Goal: Transaction & Acquisition: Purchase product/service

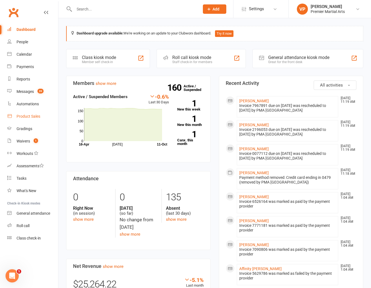
click at [26, 116] on div "Product Sales" at bounding box center [29, 116] width 24 height 4
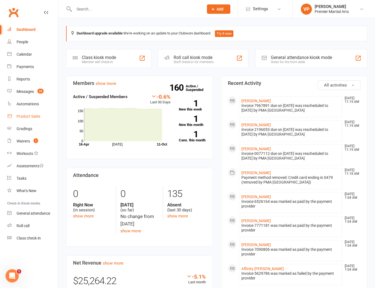
select select "100"
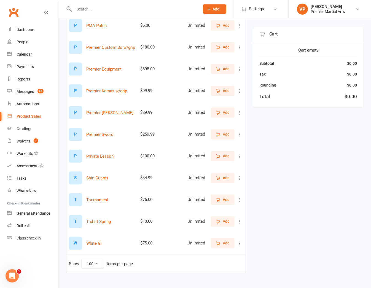
scroll to position [850, 0]
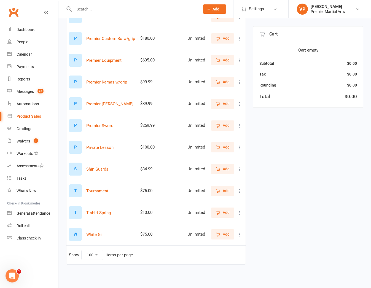
click at [239, 235] on icon at bounding box center [240, 235] width 6 height 6
click at [208, 245] on link "View / Edit" at bounding box center [211, 245] width 55 height 11
select select "1470"
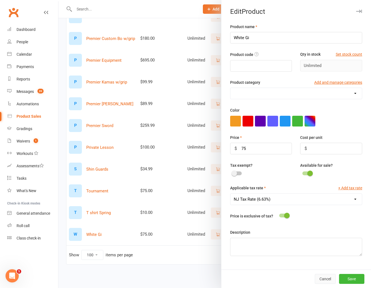
click at [320, 280] on button "Cancel" at bounding box center [325, 279] width 21 height 10
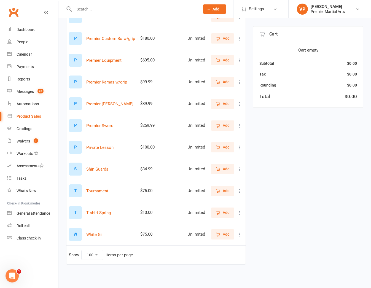
click at [241, 235] on icon at bounding box center [240, 235] width 6 height 6
click at [239, 235] on icon at bounding box center [240, 235] width 6 height 6
click at [222, 244] on link "View / Edit" at bounding box center [211, 245] width 55 height 11
select select "1470"
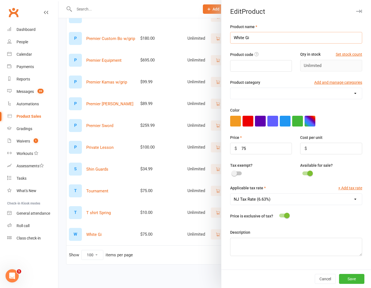
click at [261, 38] on input "White Gi" at bounding box center [296, 38] width 132 height 12
click at [244, 69] on input "text" at bounding box center [261, 66] width 62 height 12
click at [253, 93] on select at bounding box center [297, 93] width 132 height 11
drag, startPoint x: 253, startPoint y: 150, endPoint x: 234, endPoint y: 148, distance: 19.6
click at [234, 148] on div "$ 75" at bounding box center [261, 149] width 62 height 12
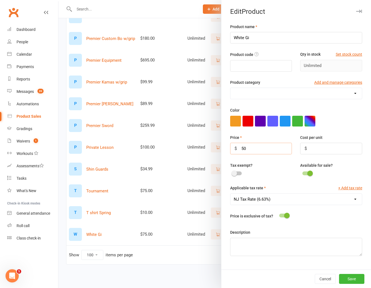
type input "50"
click at [365, 154] on div "Product name White Gi Product code Qty in stock Set stock count Unlimited Produ…" at bounding box center [296, 146] width 150 height 246
click at [351, 277] on button "Save" at bounding box center [351, 279] width 25 height 10
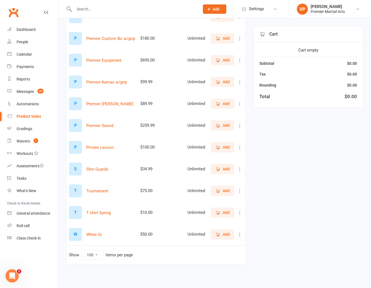
click at [223, 236] on span "Add" at bounding box center [226, 234] width 7 height 6
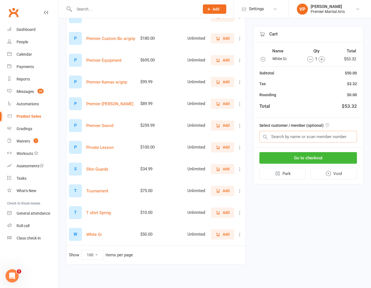
click at [287, 136] on input "text" at bounding box center [308, 137] width 98 height 12
type input "l"
type input "sair"
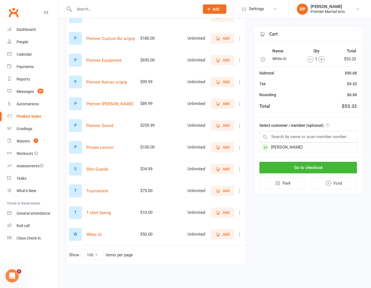
click at [290, 153] on div "Cart Name Qty Total White Gi 1 $53.32 Subtotal $50.00 Tax $3.32 Rounding $0.00 …" at bounding box center [308, 110] width 110 height 168
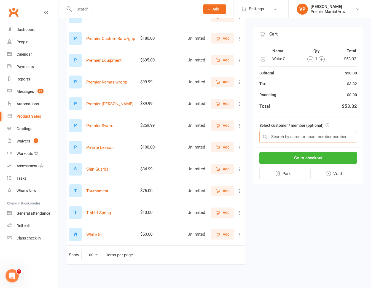
click at [290, 137] on input "text" at bounding box center [308, 137] width 98 height 12
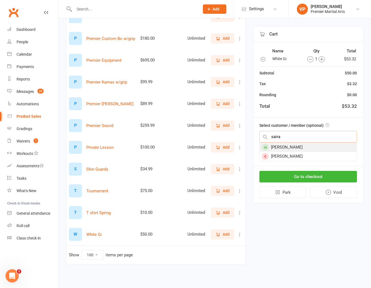
type input "saira"
click at [281, 149] on div "Saira Patel" at bounding box center [308, 147] width 97 height 9
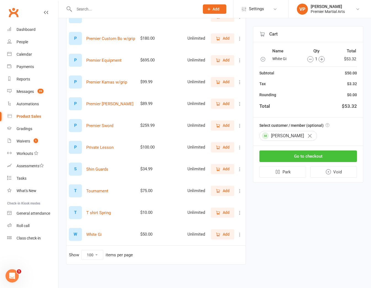
click at [288, 151] on button "Go to checkout" at bounding box center [308, 157] width 98 height 12
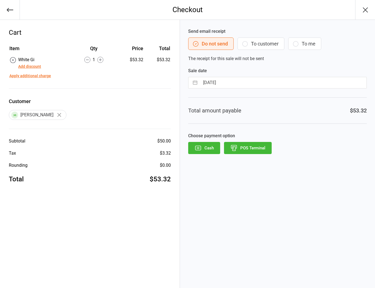
click at [14, 58] on icon at bounding box center [13, 60] width 6 height 6
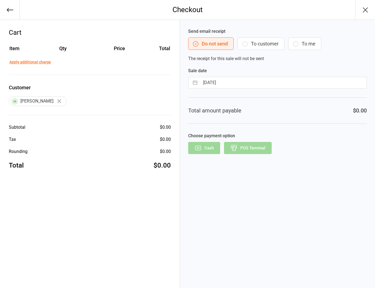
click at [8, 13] on icon "button" at bounding box center [10, 10] width 8 height 8
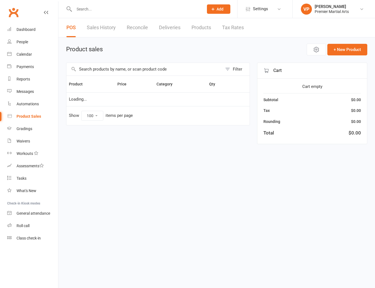
select select "100"
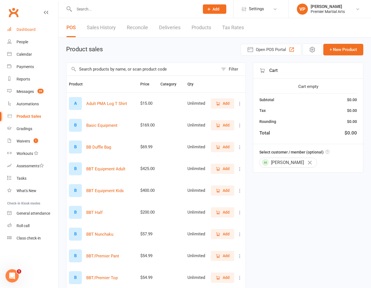
click at [20, 30] on div "Dashboard" at bounding box center [26, 29] width 19 height 4
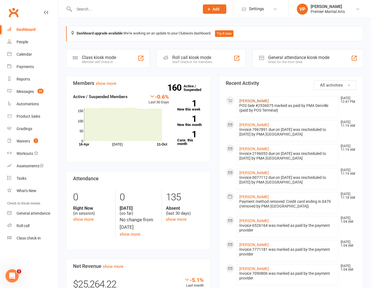
click at [252, 100] on link "Landon Kaleja" at bounding box center [254, 101] width 30 height 4
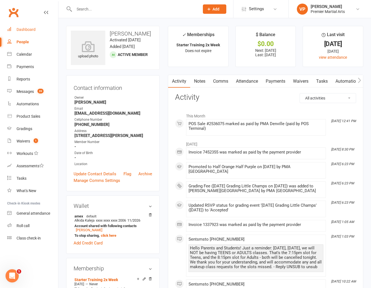
click at [25, 33] on link "Dashboard" at bounding box center [32, 29] width 51 height 12
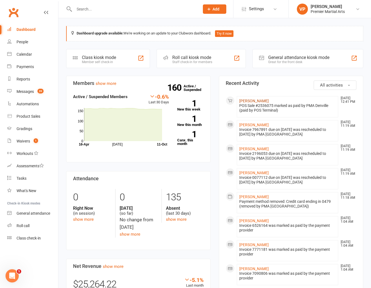
click at [251, 102] on link "Landon Kaleja" at bounding box center [254, 101] width 30 height 4
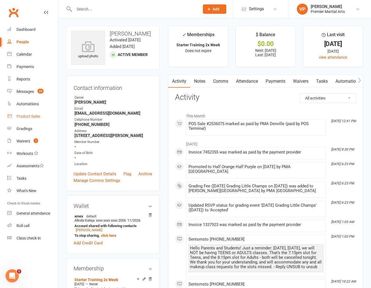
click at [19, 116] on div "Product Sales" at bounding box center [29, 116] width 24 height 4
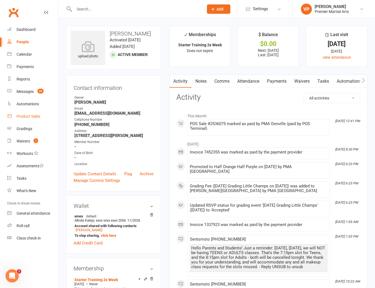
select select "100"
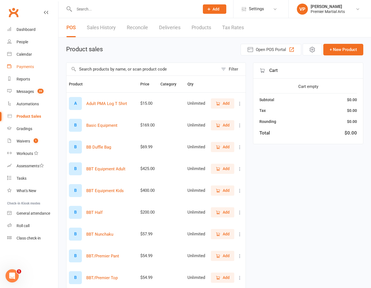
click at [19, 66] on div "Payments" at bounding box center [25, 67] width 17 height 4
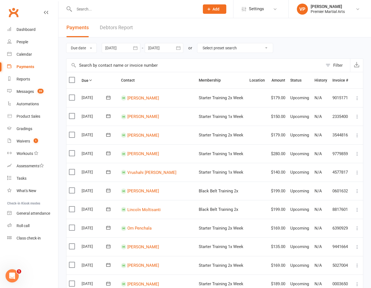
click at [120, 47] on div at bounding box center [121, 48] width 39 height 10
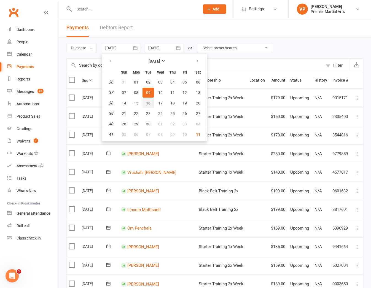
click at [147, 103] on button "16" at bounding box center [149, 103] width 12 height 10
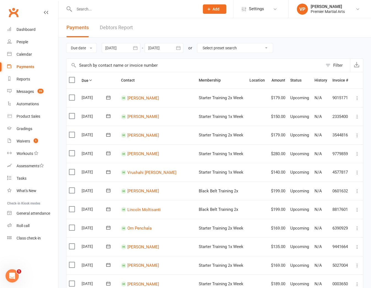
click at [120, 50] on div at bounding box center [121, 48] width 39 height 10
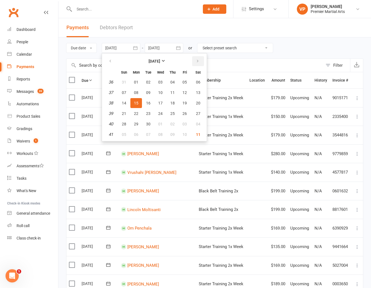
click at [196, 60] on icon "button" at bounding box center [198, 61] width 4 height 4
click at [199, 90] on button "11" at bounding box center [198, 93] width 14 height 10
type input "11 Oct 2025"
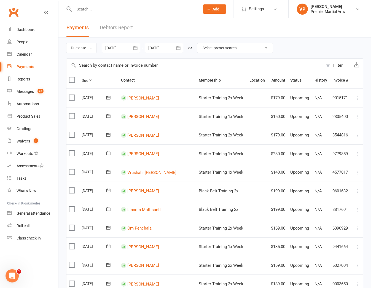
click at [171, 49] on div at bounding box center [164, 48] width 39 height 10
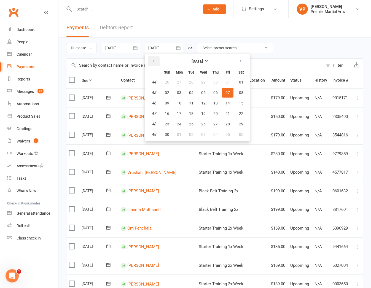
click at [157, 65] on button "button" at bounding box center [154, 61] width 12 height 10
click at [242, 92] on span "11" at bounding box center [241, 92] width 4 height 4
type input "11 Oct 2025"
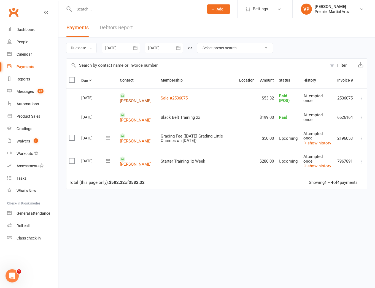
click at [127, 100] on link "Landon Kaleja" at bounding box center [136, 100] width 32 height 5
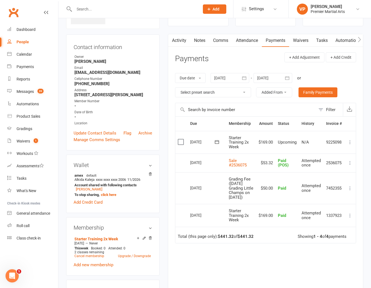
scroll to position [83, 0]
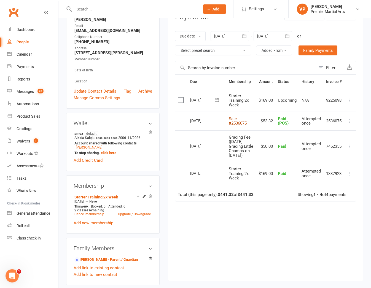
click at [239, 123] on link "Sale #2536075" at bounding box center [238, 121] width 18 height 10
click at [247, 33] on button "button" at bounding box center [244, 36] width 10 height 10
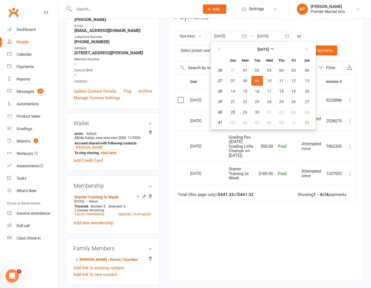
click at [213, 50] on ul "September 2025 Sun Mon Tue Wed Thu Fri Sat 36 31 01 02 03 04 05 06 37 07 08 09 …" at bounding box center [263, 85] width 105 height 88
click at [221, 52] on icon "button" at bounding box center [219, 49] width 4 height 4
drag, startPoint x: 208, startPoint y: 245, endPoint x: 194, endPoint y: 244, distance: 13.8
click at [208, 245] on div "Due Contact Membership Amount Status History Invoice # Select this 28 Oct 2025 …" at bounding box center [265, 173] width 181 height 198
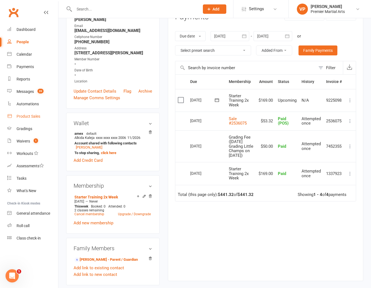
click at [27, 115] on div "Product Sales" at bounding box center [29, 116] width 24 height 4
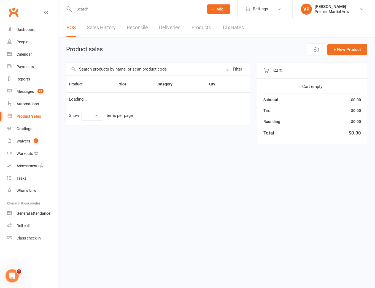
select select "100"
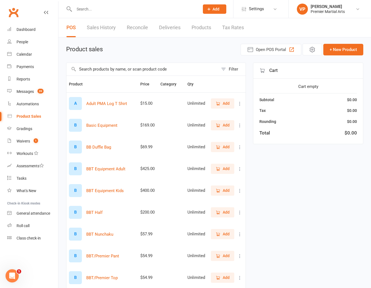
click at [93, 14] on div at bounding box center [131, 9] width 130 height 18
click at [100, 10] on input "text" at bounding box center [134, 9] width 123 height 8
type input "a"
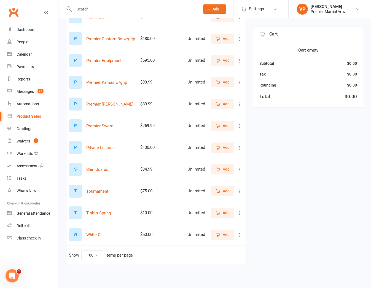
scroll to position [850, 0]
click at [215, 235] on button "Add" at bounding box center [222, 234] width 23 height 10
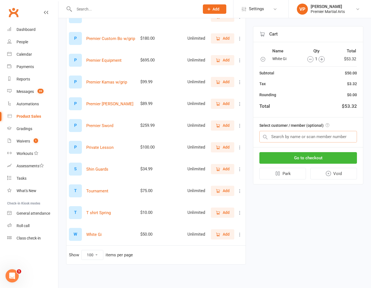
click at [278, 133] on input "text" at bounding box center [308, 137] width 98 height 12
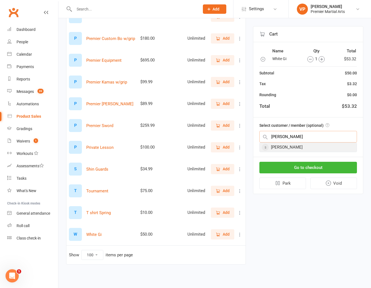
type input "alber"
click at [277, 148] on div "[PERSON_NAME]" at bounding box center [308, 147] width 97 height 9
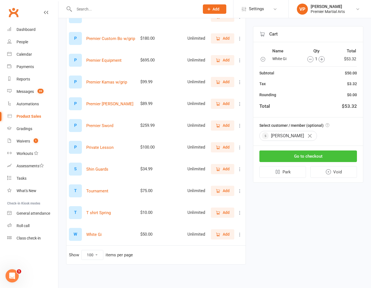
click at [292, 159] on button "Go to checkout" at bounding box center [308, 157] width 98 height 12
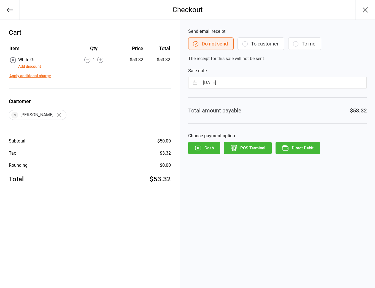
click at [312, 151] on button "Direct Debit" at bounding box center [298, 148] width 44 height 12
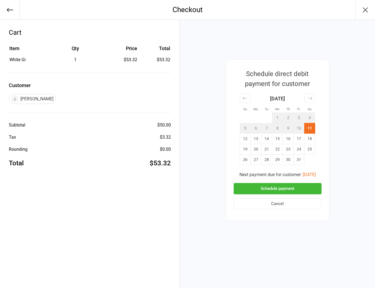
click at [252, 189] on button "Schedule payment" at bounding box center [278, 188] width 88 height 11
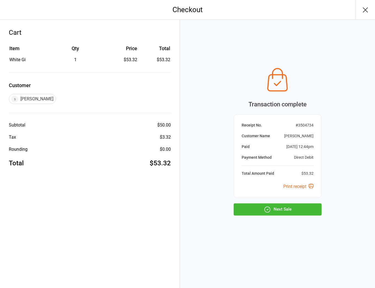
click at [253, 209] on button "Next Sale" at bounding box center [278, 209] width 88 height 12
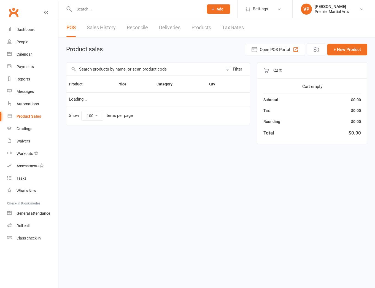
select select "100"
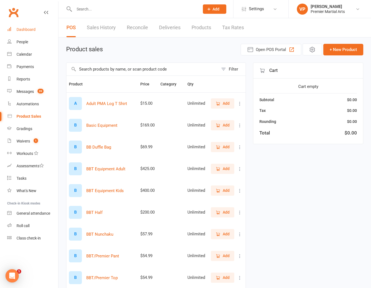
click at [24, 27] on link "Dashboard" at bounding box center [32, 29] width 51 height 12
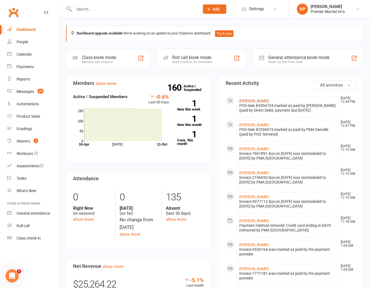
click at [245, 101] on link "Albert Shore" at bounding box center [254, 101] width 30 height 4
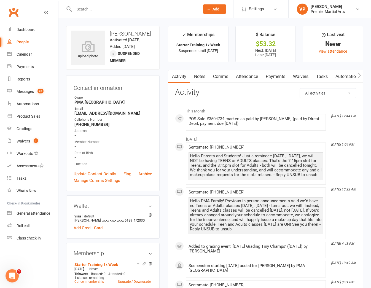
click at [270, 77] on link "Payments" at bounding box center [275, 76] width 27 height 13
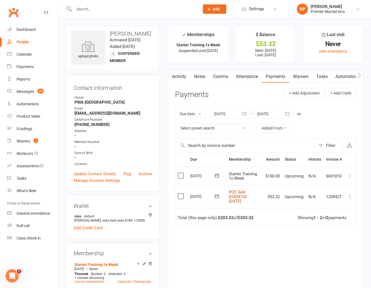
click at [238, 202] on link "POS Sale #3504734 - October 11, 2025" at bounding box center [239, 197] width 20 height 14
click at [28, 28] on div "Dashboard" at bounding box center [26, 29] width 19 height 4
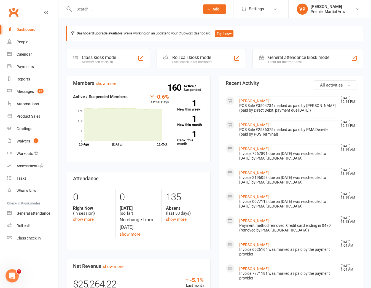
click at [249, 128] on div "POS Sale #2536075 marked as paid by PMA Denville (paid by POS Terminal)" at bounding box center [287, 131] width 97 height 9
click at [253, 123] on link "Landon Kaleja" at bounding box center [254, 125] width 30 height 4
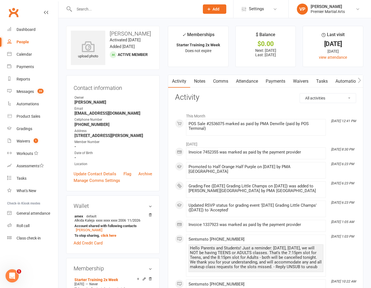
click at [282, 85] on link "Payments" at bounding box center [275, 81] width 27 height 13
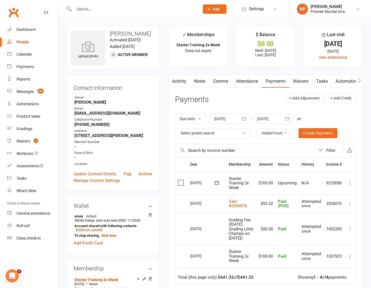
click at [349, 203] on icon at bounding box center [350, 204] width 6 height 6
click at [28, 68] on div "Payments" at bounding box center [25, 67] width 17 height 4
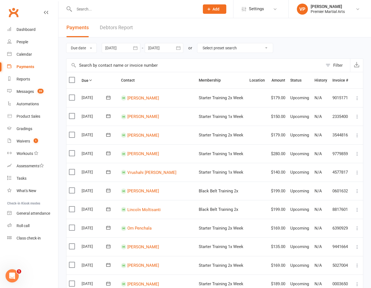
click at [104, 9] on input "text" at bounding box center [134, 9] width 123 height 8
type input "f"
click at [90, 79] on th "Due" at bounding box center [98, 80] width 39 height 16
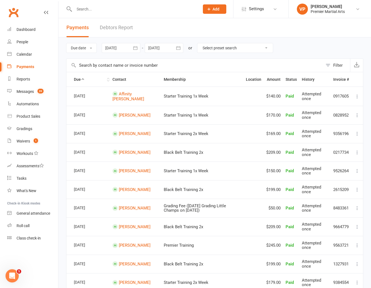
click at [82, 80] on icon at bounding box center [83, 79] width 4 height 4
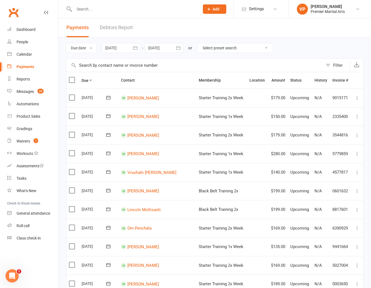
click at [128, 30] on link "Debtors Report" at bounding box center [116, 27] width 33 height 19
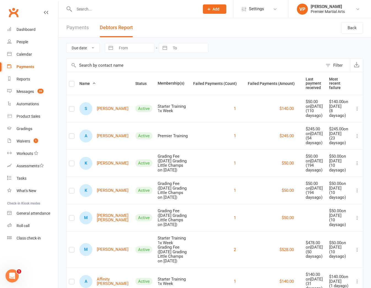
click at [85, 12] on input "text" at bounding box center [134, 9] width 123 height 8
click at [25, 68] on div "Payments" at bounding box center [26, 67] width 18 height 4
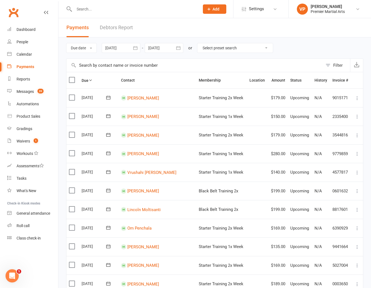
click at [127, 8] on input "text" at bounding box center [134, 9] width 123 height 8
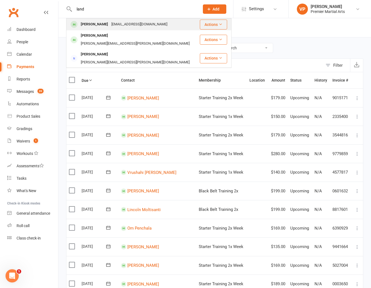
type input "land"
click at [118, 26] on div "rob.kaleja@gmail.com" at bounding box center [139, 24] width 59 height 8
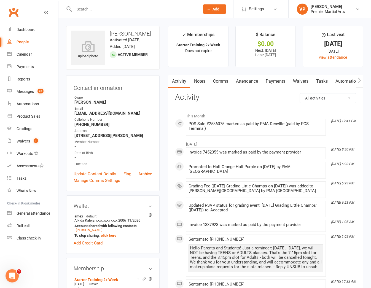
click at [282, 78] on link "Payments" at bounding box center [275, 81] width 27 height 13
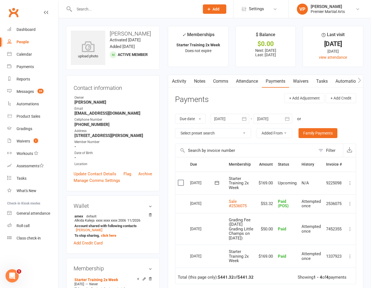
click at [350, 203] on icon at bounding box center [350, 204] width 6 height 6
click at [325, 235] on link "More Info" at bounding box center [325, 236] width 55 height 11
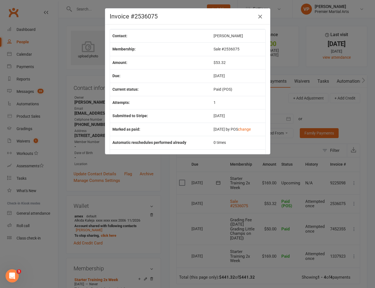
click at [256, 16] on button "button" at bounding box center [260, 16] width 9 height 9
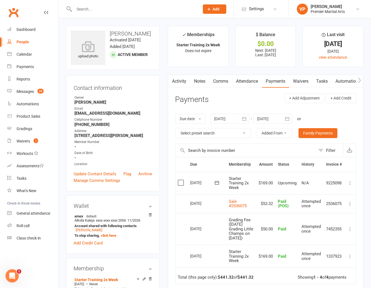
click at [350, 232] on icon at bounding box center [350, 229] width 6 height 6
click at [351, 202] on icon at bounding box center [350, 204] width 6 height 6
click at [312, 260] on link "Delete" at bounding box center [325, 258] width 55 height 11
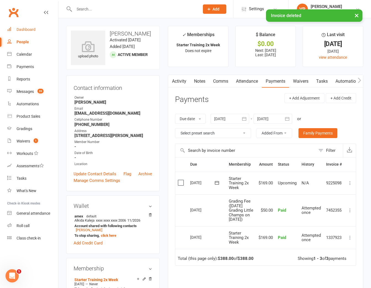
click at [29, 31] on div "Dashboard" at bounding box center [26, 29] width 19 height 4
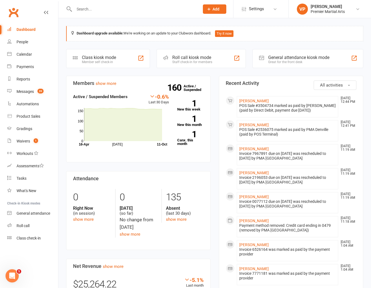
click at [325, 135] on div "POS Sale #2536075 marked as paid by PMA Denville (paid by POS Terminal)" at bounding box center [287, 131] width 97 height 9
click at [26, 116] on div "Product Sales" at bounding box center [29, 116] width 24 height 4
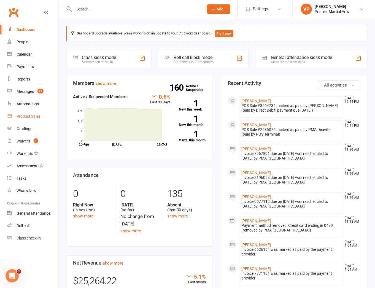
select select "100"
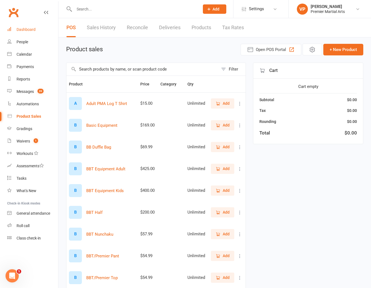
click at [28, 31] on div "Dashboard" at bounding box center [26, 29] width 19 height 4
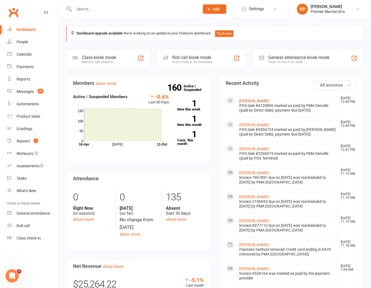
click at [258, 100] on link "[PERSON_NAME]" at bounding box center [254, 101] width 30 height 4
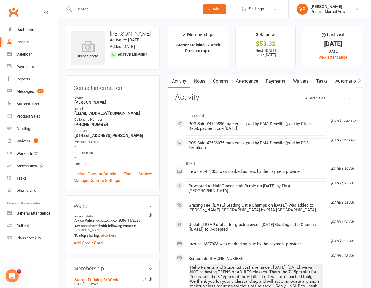
click at [287, 79] on link "Payments" at bounding box center [275, 81] width 27 height 13
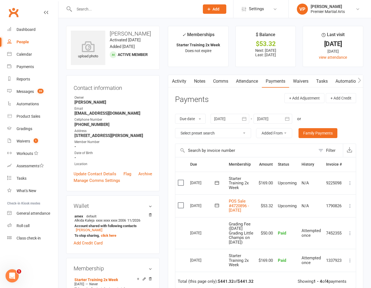
click at [351, 209] on icon at bounding box center [350, 206] width 6 height 6
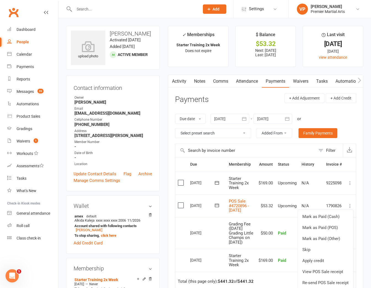
click at [351, 209] on icon at bounding box center [350, 206] width 6 height 6
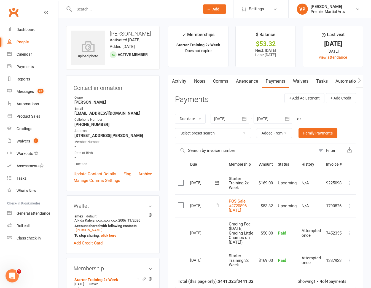
click at [352, 206] on icon at bounding box center [350, 206] width 6 height 6
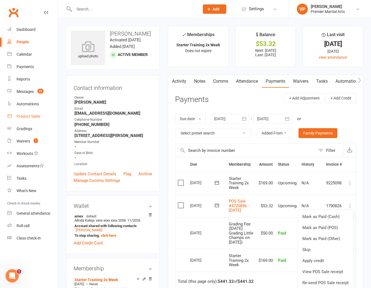
click at [22, 116] on div "Product Sales" at bounding box center [29, 116] width 24 height 4
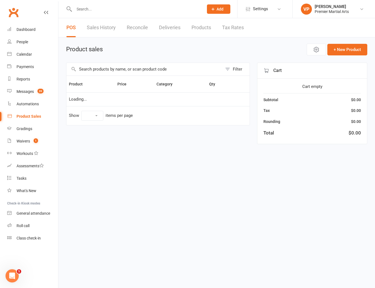
select select "100"
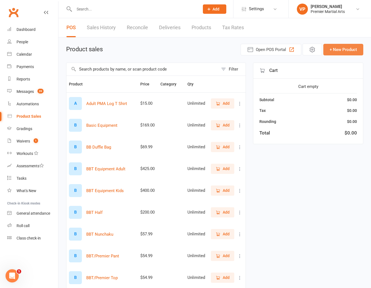
click at [350, 48] on button "+ New Product" at bounding box center [343, 50] width 40 height 12
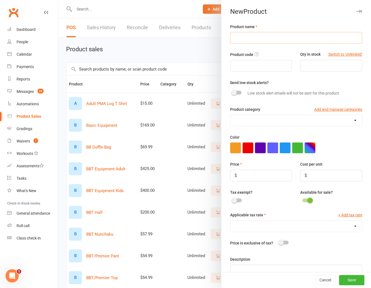
click at [255, 42] on input "text" at bounding box center [296, 38] width 132 height 12
click at [254, 39] on input "text" at bounding box center [296, 38] width 132 height 12
click at [318, 72] on div "Product code Qty in stock Switch to 'Unlimited'" at bounding box center [296, 65] width 140 height 28
click at [309, 64] on input "number" at bounding box center [331, 66] width 62 height 12
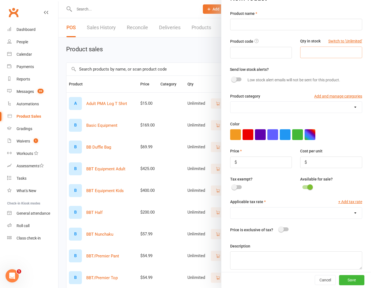
scroll to position [21, 0]
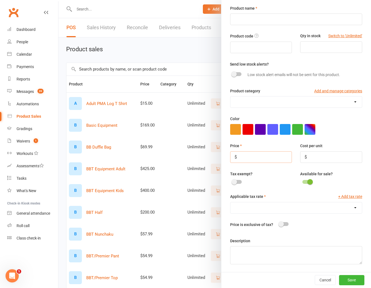
click at [248, 155] on input "number" at bounding box center [261, 157] width 62 height 12
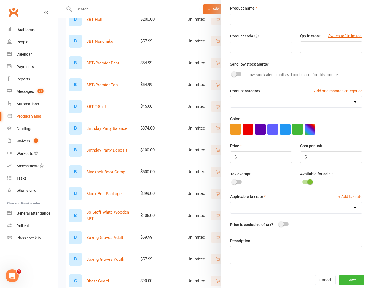
click at [246, 208] on select "NJ Tax Rate (6.63%)" at bounding box center [297, 207] width 132 height 11
select select "1470"
click at [231, 202] on select "NJ Tax Rate (6.63%)" at bounding box center [297, 207] width 132 height 11
click at [282, 224] on div at bounding box center [283, 224] width 9 height 4
click at [279, 223] on input "checkbox" at bounding box center [279, 223] width 0 height 0
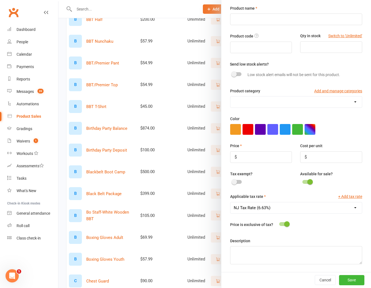
click at [284, 222] on span at bounding box center [287, 224] width 6 height 6
click at [279, 223] on input "checkbox" at bounding box center [279, 223] width 0 height 0
click at [279, 221] on span at bounding box center [281, 224] width 6 height 6
click at [279, 223] on input "checkbox" at bounding box center [279, 223] width 0 height 0
click at [282, 223] on label at bounding box center [283, 224] width 9 height 4
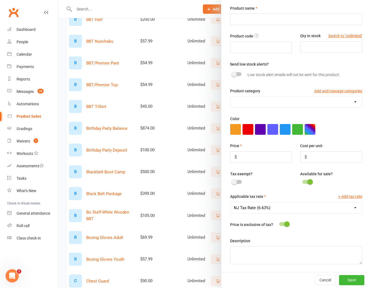
click at [279, 225] on div at bounding box center [283, 224] width 9 height 4
click at [279, 223] on input "checkbox" at bounding box center [279, 223] width 0 height 0
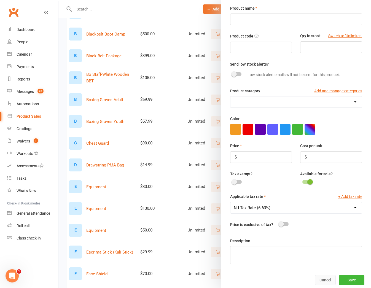
click at [315, 277] on button "Cancel" at bounding box center [325, 280] width 21 height 10
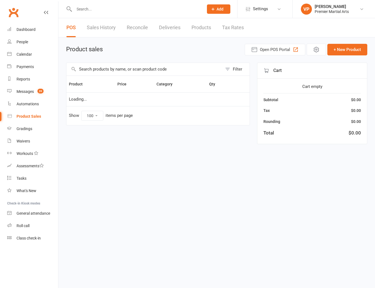
select select "100"
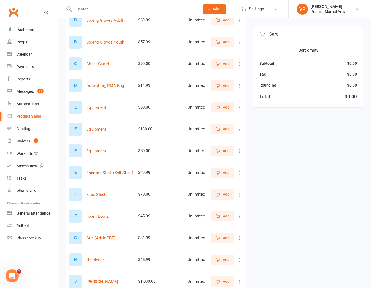
scroll to position [524, 0]
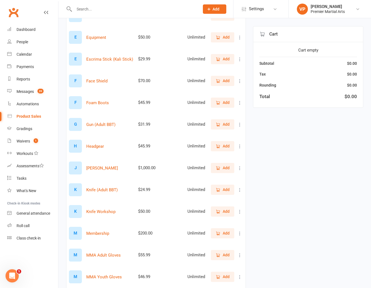
click at [241, 167] on icon at bounding box center [240, 168] width 6 height 6
click at [301, 173] on div "Filter Product Price Category Qty A Adult PMA Log T Shirt $15.00 Unlimited Add …" at bounding box center [214, 80] width 297 height 1082
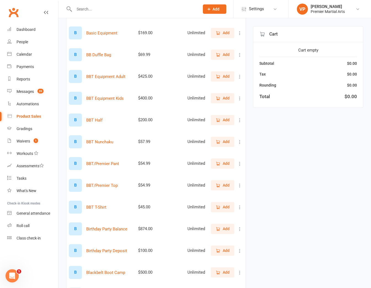
scroll to position [127, 0]
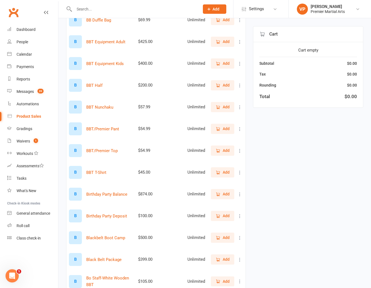
click at [241, 195] on icon at bounding box center [240, 195] width 6 height 6
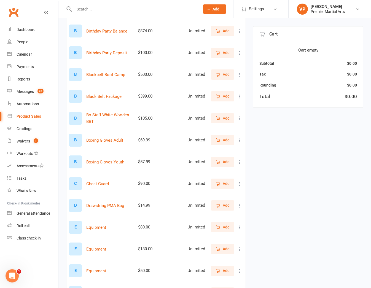
scroll to position [165, 0]
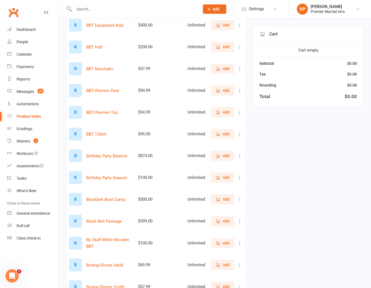
click at [225, 267] on span "Add" at bounding box center [226, 265] width 7 height 6
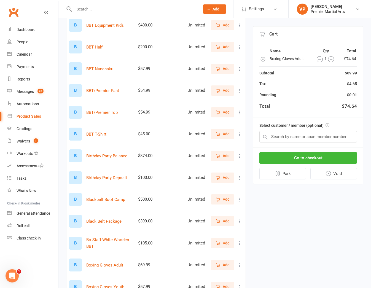
click at [224, 85] on td "Add" at bounding box center [227, 91] width 38 height 22
click at [224, 91] on span "Add" at bounding box center [226, 90] width 7 height 6
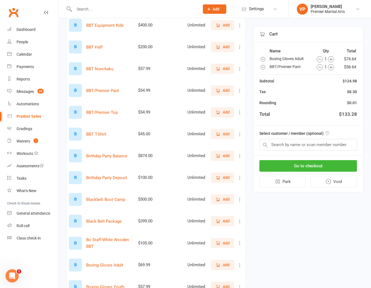
click at [220, 112] on icon "button" at bounding box center [218, 112] width 5 height 5
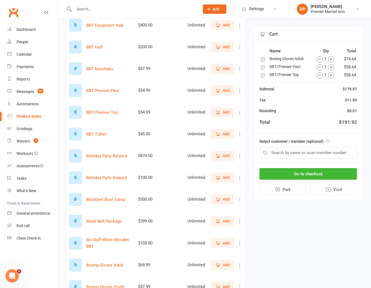
click at [320, 58] on icon "button" at bounding box center [320, 59] width 6 height 6
click at [318, 59] on icon "button" at bounding box center [319, 59] width 3 height 0
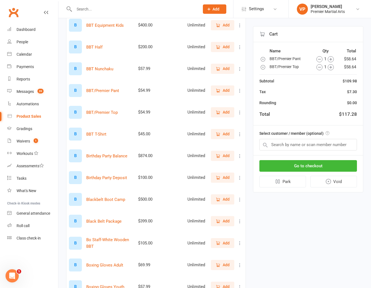
click at [318, 60] on icon "button" at bounding box center [320, 59] width 6 height 6
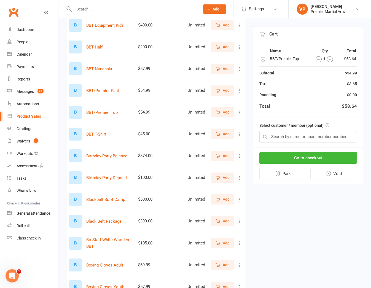
click at [316, 59] on icon "button" at bounding box center [319, 59] width 6 height 6
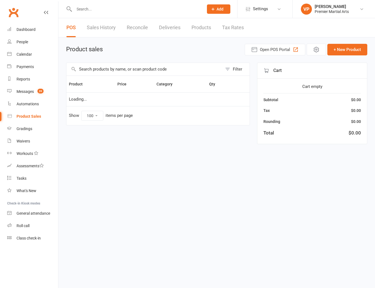
select select "100"
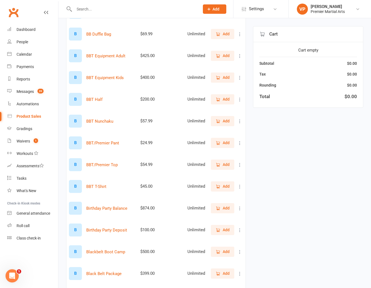
scroll to position [110, 0]
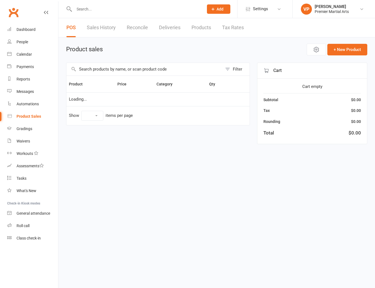
select select "100"
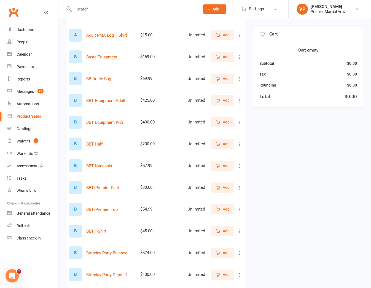
scroll to position [110, 0]
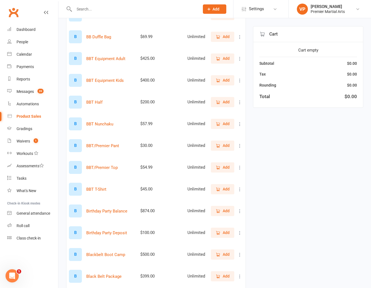
click at [225, 145] on span "Add" at bounding box center [226, 146] width 7 height 6
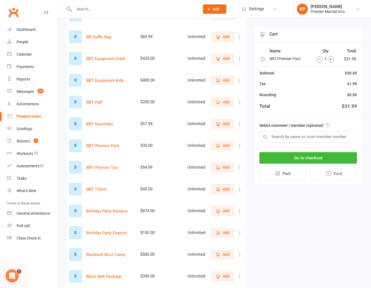
click at [217, 167] on icon "button" at bounding box center [218, 167] width 3 height 3
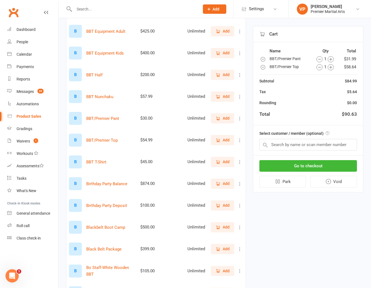
scroll to position [193, 0]
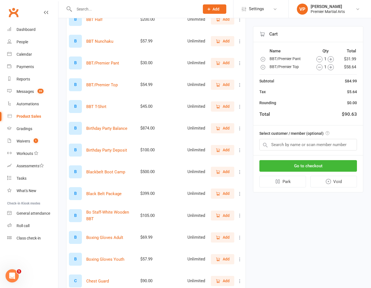
click at [219, 237] on icon "button" at bounding box center [218, 237] width 5 height 5
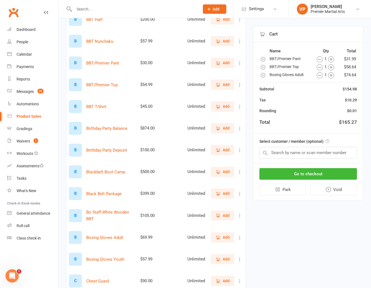
click at [264, 60] on icon "button" at bounding box center [263, 60] width 6 height 6
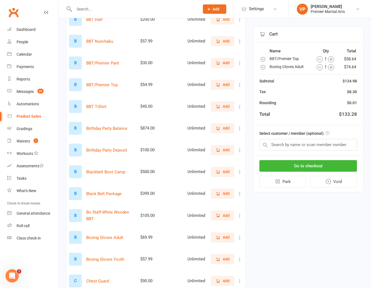
click at [261, 58] on icon "button" at bounding box center [263, 60] width 6 height 6
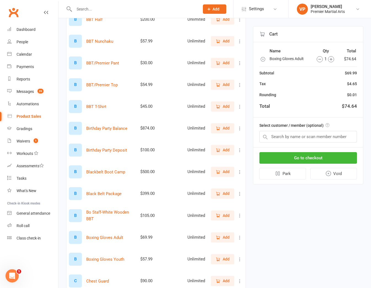
click at [264, 61] on icon "button" at bounding box center [263, 60] width 6 height 6
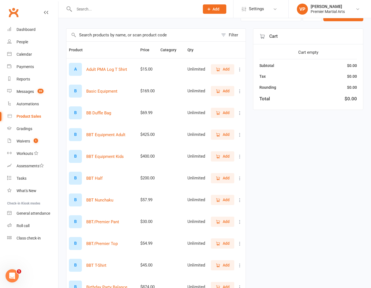
scroll to position [0, 0]
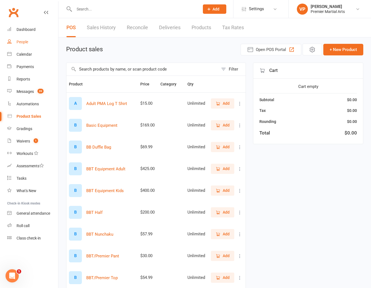
click at [22, 45] on link "People" at bounding box center [32, 42] width 51 height 12
click at [25, 42] on div "People" at bounding box center [23, 42] width 12 height 4
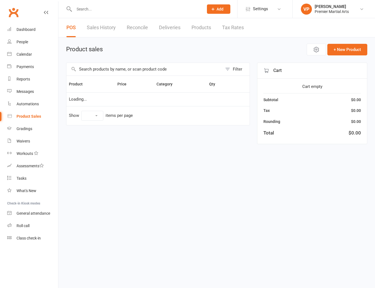
select select "100"
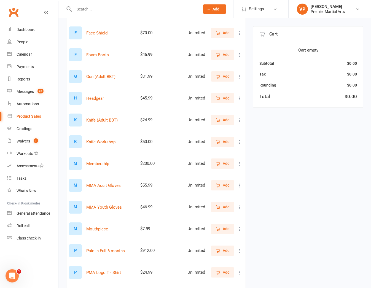
scroll to position [594, 0]
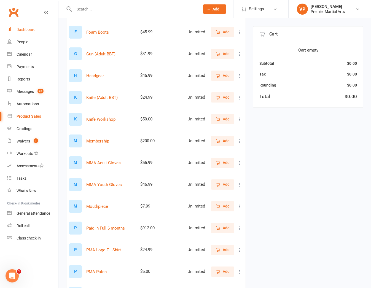
click at [30, 32] on link "Dashboard" at bounding box center [32, 29] width 51 height 12
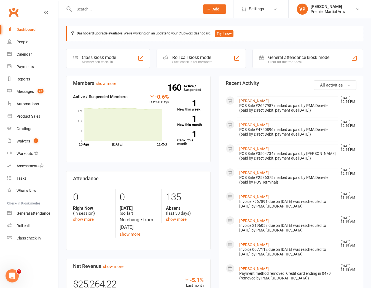
click at [248, 102] on link "[PERSON_NAME]" at bounding box center [254, 101] width 30 height 4
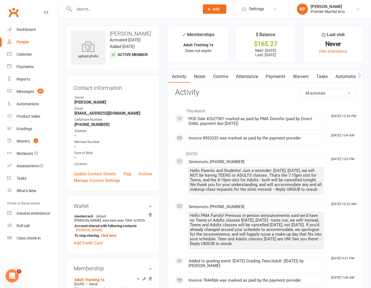
click at [273, 81] on link "Payments" at bounding box center [275, 76] width 27 height 13
